Goal: Book appointment/travel/reservation

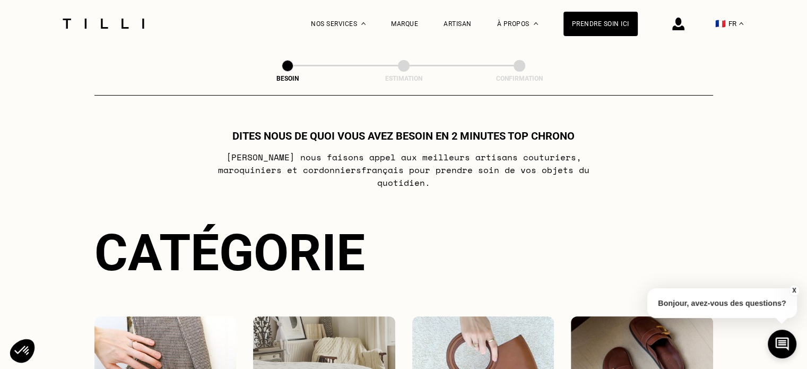
drag, startPoint x: 542, startPoint y: 160, endPoint x: 365, endPoint y: 193, distance: 180.3
click at [365, 193] on div "Dites nous de quoi vous avez besoin en 2 minutes top chrono [PERSON_NAME] nous …" at bounding box center [403, 317] width 619 height 377
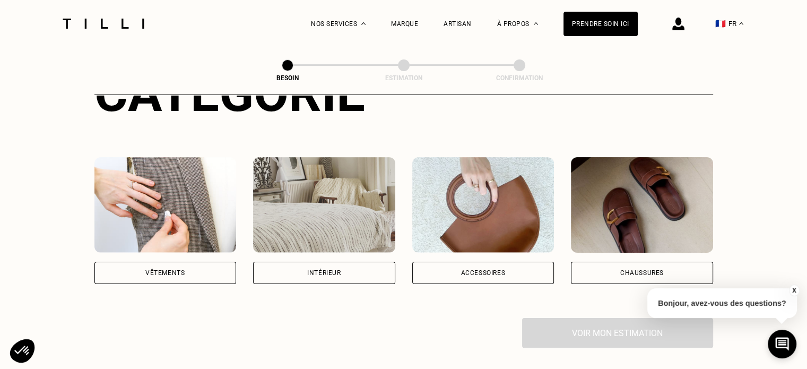
scroll to position [159, 0]
click at [482, 270] on div "Accessoires" at bounding box center [483, 273] width 45 height 6
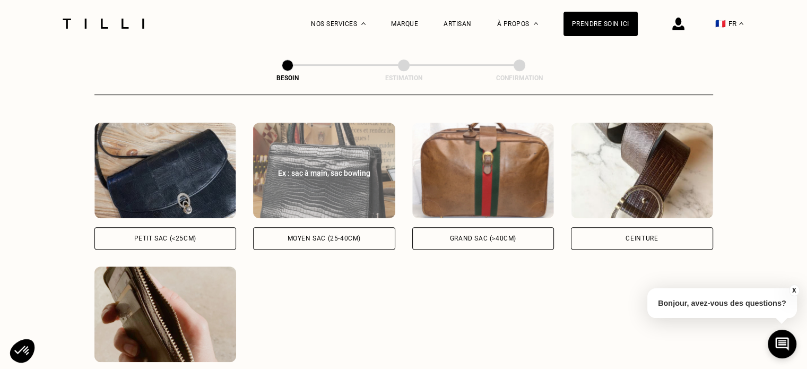
scroll to position [505, 0]
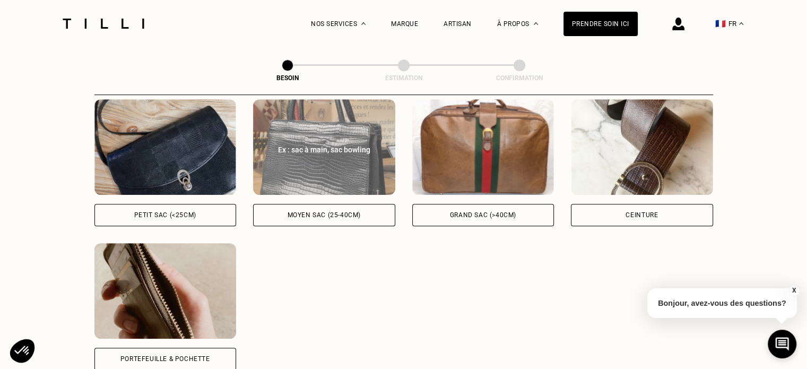
click at [327, 209] on div "Moyen sac (25-40cm)" at bounding box center [324, 215] width 142 height 22
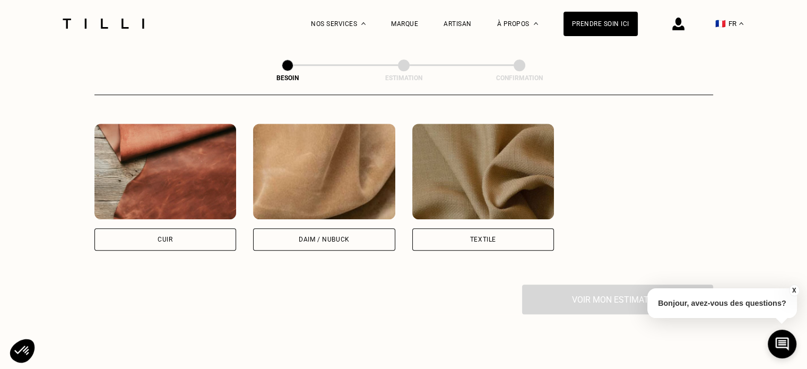
scroll to position [938, 0]
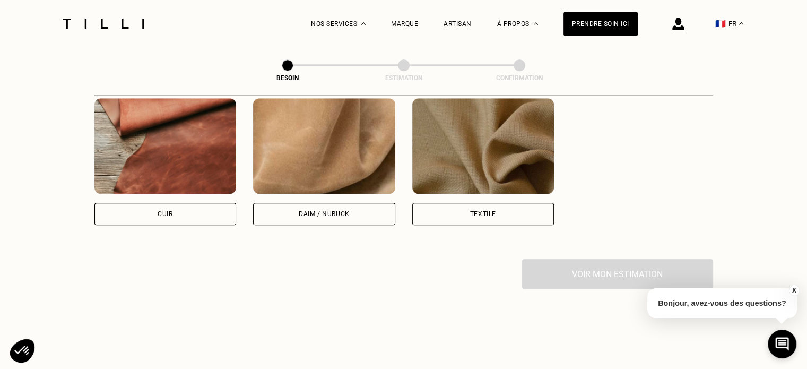
click at [192, 203] on div "Cuir" at bounding box center [165, 214] width 142 height 22
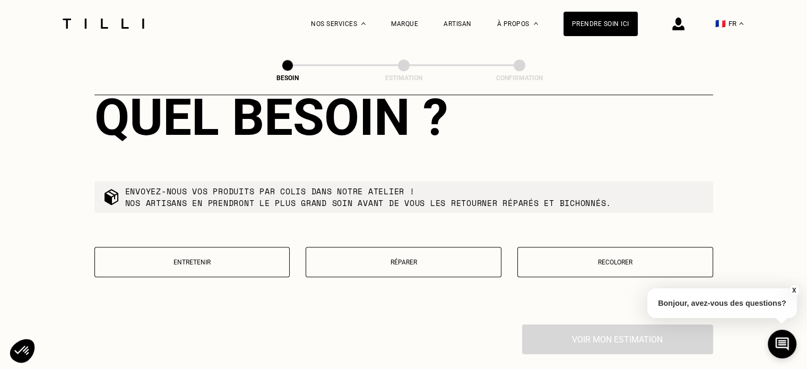
scroll to position [1174, 0]
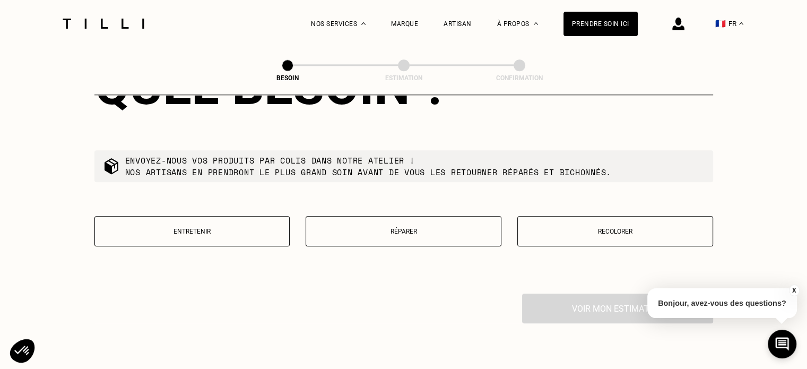
click at [215, 228] on p "Entretenir" at bounding box center [192, 231] width 184 height 7
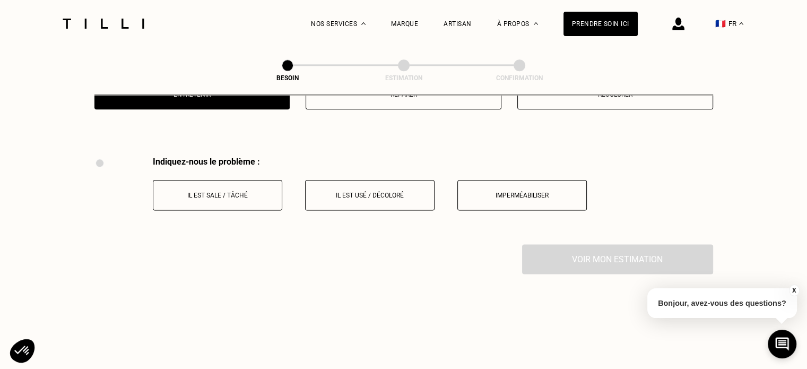
scroll to position [1342, 0]
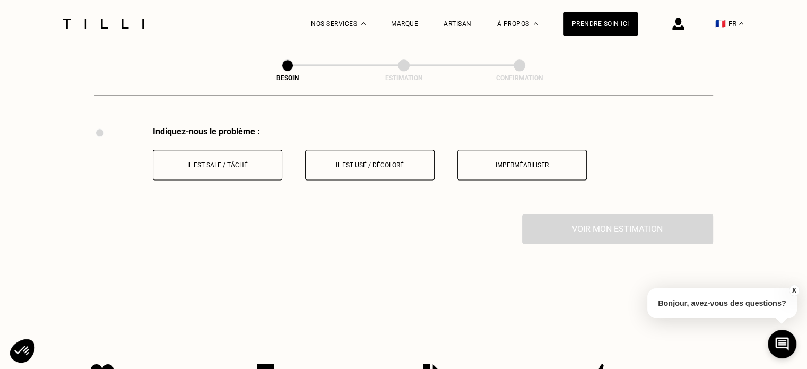
click at [391, 168] on button "Il est usé / décoloré" at bounding box center [369, 165] width 129 height 30
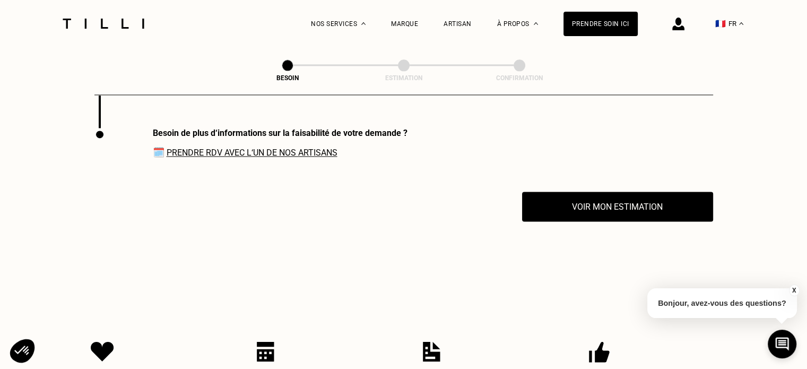
scroll to position [1429, 0]
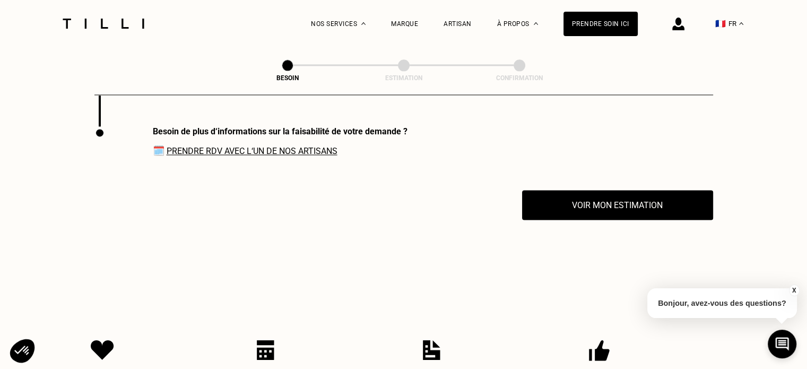
click at [335, 146] on link "Prendre RDV avec l‘un de nos artisans" at bounding box center [252, 151] width 171 height 10
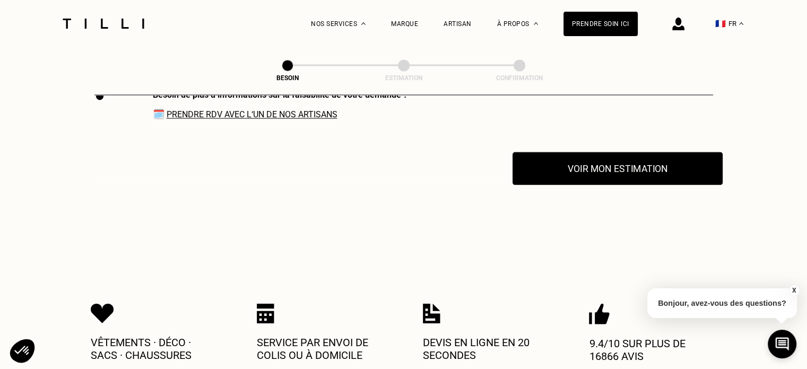
scroll to position [1482, 0]
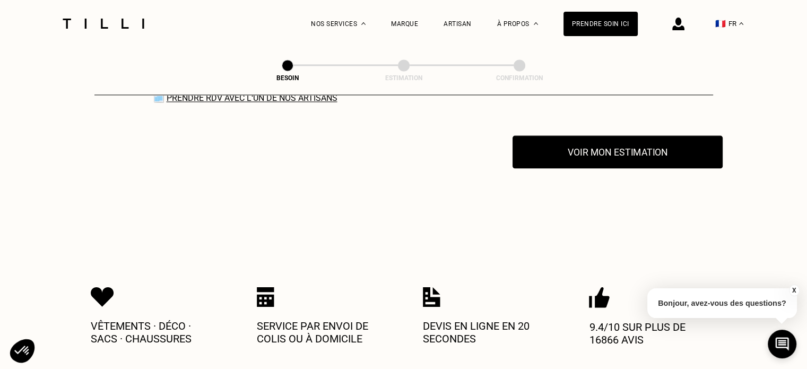
click at [617, 155] on button "Voir mon estimation" at bounding box center [618, 151] width 210 height 33
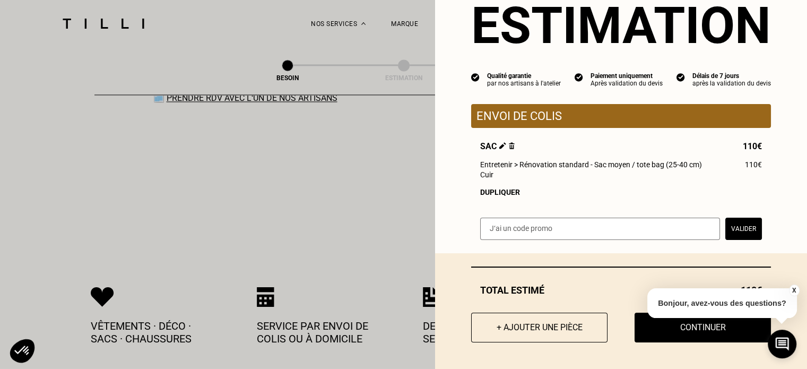
scroll to position [0, 0]
